Goal: Information Seeking & Learning: Learn about a topic

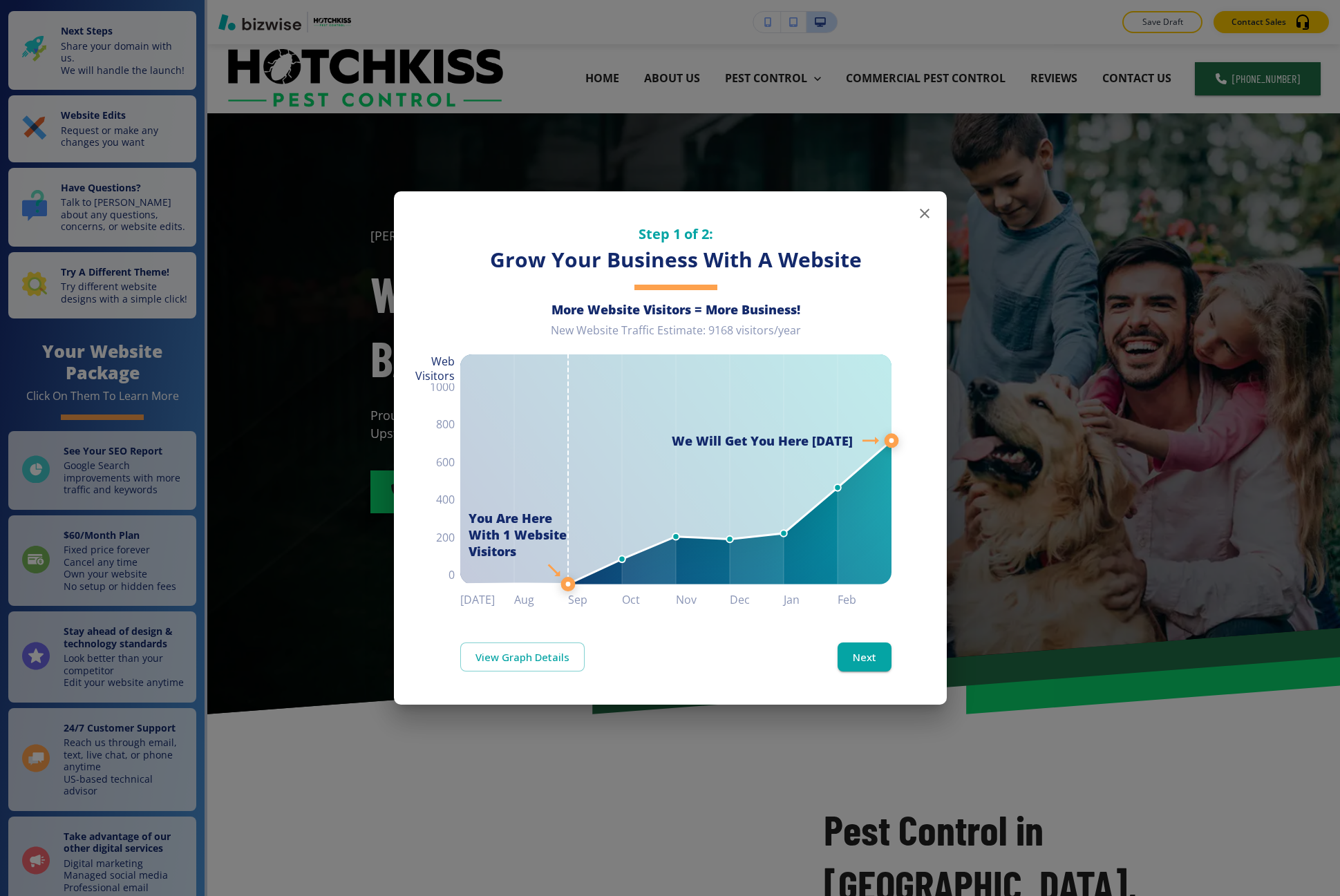
click at [349, 518] on div "Step 1 of 2: Grow Your Business With A Website More Website Visitors = More Bus…" at bounding box center [670, 448] width 1340 height 896
